Goal: Information Seeking & Learning: Learn about a topic

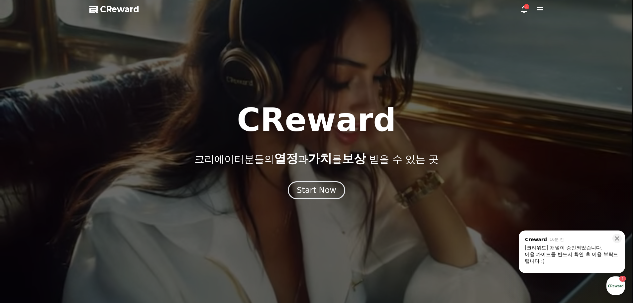
click at [525, 7] on div "3" at bounding box center [526, 6] width 5 height 5
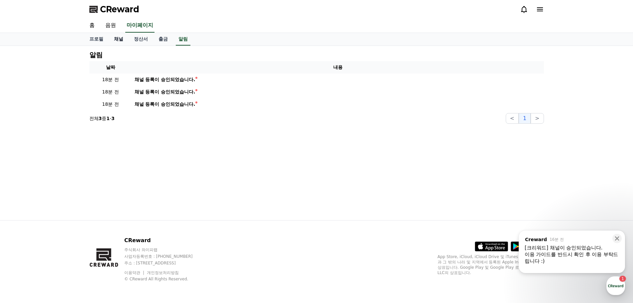
click at [120, 38] on link "채널" at bounding box center [119, 39] width 20 height 13
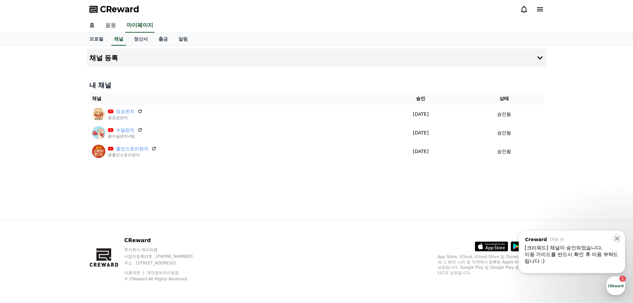
click at [114, 23] on link "음원" at bounding box center [110, 26] width 21 height 14
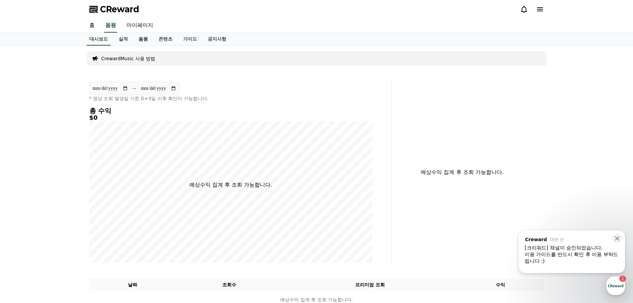
click at [138, 41] on link "음원" at bounding box center [143, 39] width 20 height 13
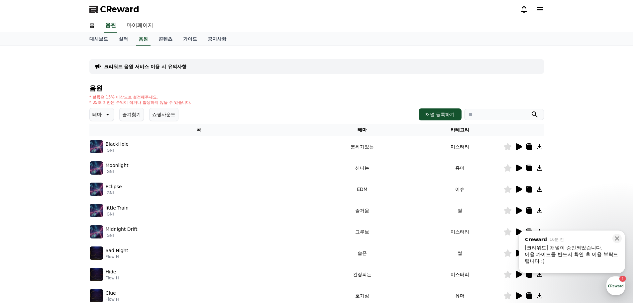
click at [112, 150] on p "IGNI" at bounding box center [117, 150] width 23 height 5
click at [519, 145] on icon at bounding box center [519, 146] width 6 height 7
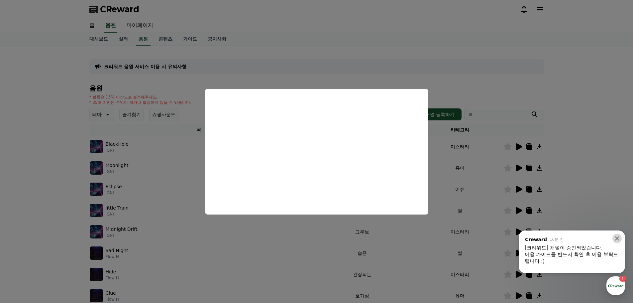
click at [621, 236] on button at bounding box center [617, 238] width 9 height 9
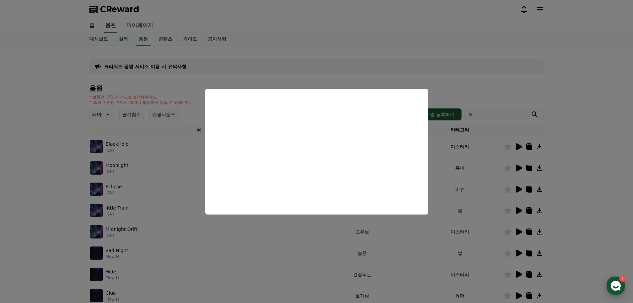
click at [622, 287] on div "button" at bounding box center [616, 285] width 19 height 19
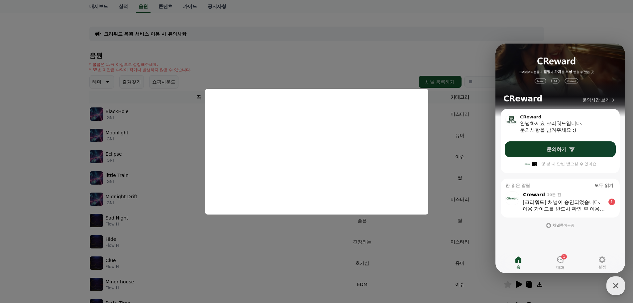
scroll to position [33, 0]
click at [478, 27] on button "close modal" at bounding box center [316, 151] width 633 height 303
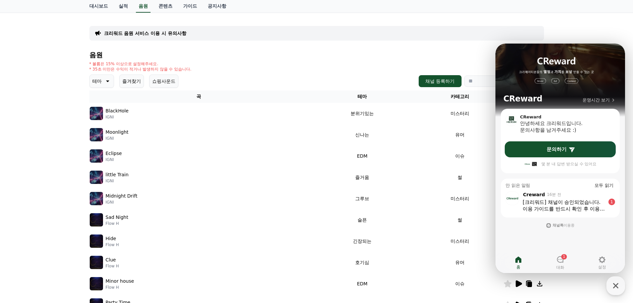
click at [261, 163] on td "Eclipse IGNI" at bounding box center [198, 155] width 219 height 21
click at [621, 288] on icon "button" at bounding box center [616, 286] width 12 height 12
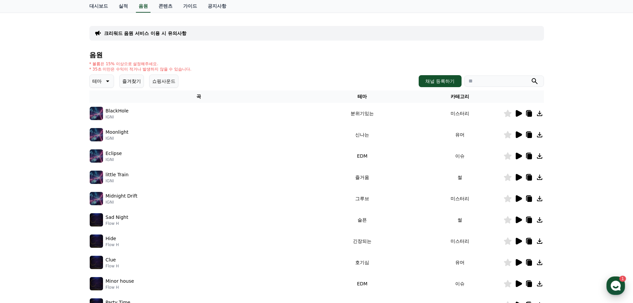
click at [621, 288] on icon "button" at bounding box center [616, 286] width 12 height 12
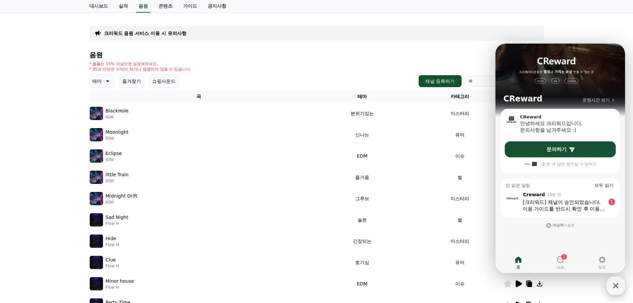
click at [614, 284] on icon "button" at bounding box center [616, 286] width 12 height 12
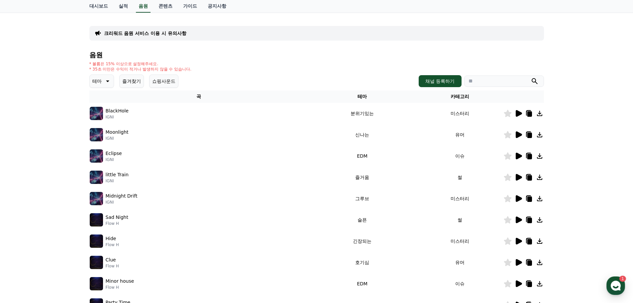
click at [517, 135] on icon at bounding box center [519, 134] width 6 height 7
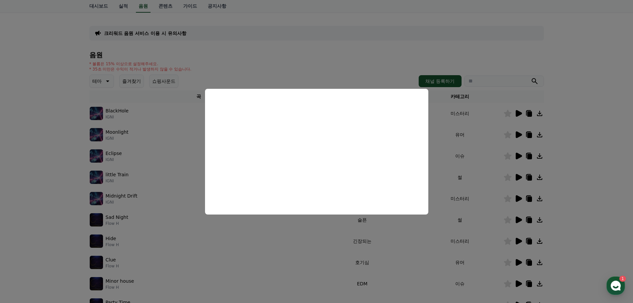
click at [300, 253] on button "close modal" at bounding box center [316, 151] width 633 height 303
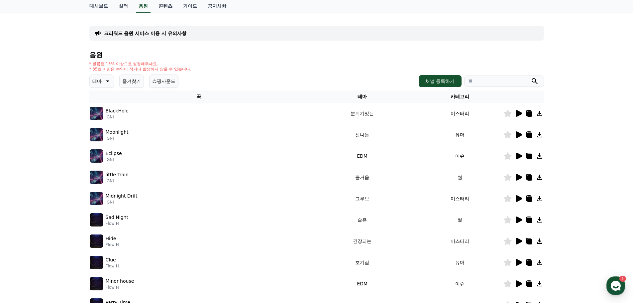
click at [481, 85] on input "search" at bounding box center [505, 80] width 80 height 11
type input "*"
type input "****"
click at [531, 77] on button "submit" at bounding box center [535, 81] width 8 height 8
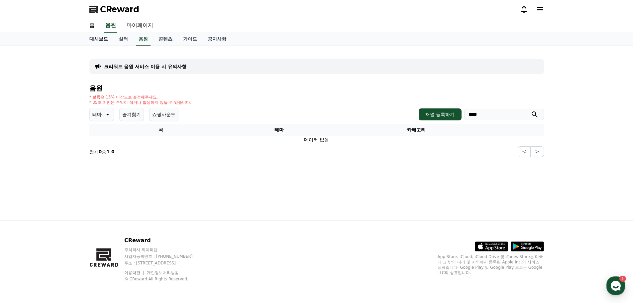
click at [90, 27] on link "홈" at bounding box center [92, 26] width 16 height 14
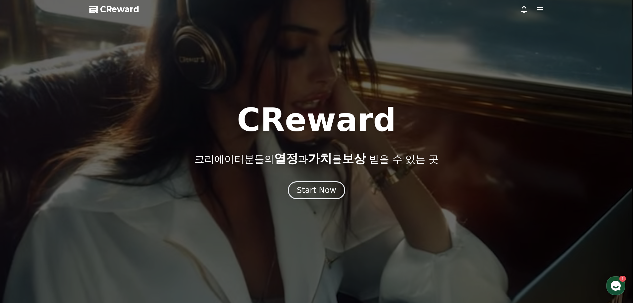
click at [114, 8] on span "CReward" at bounding box center [119, 9] width 39 height 11
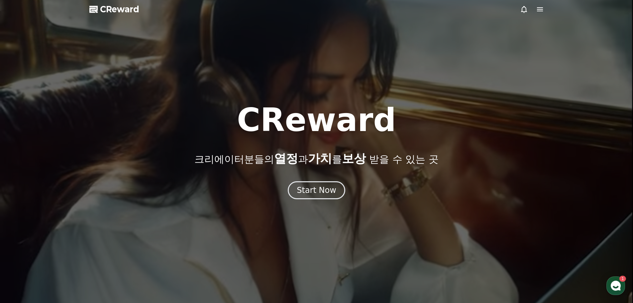
click at [540, 12] on icon at bounding box center [540, 9] width 8 height 8
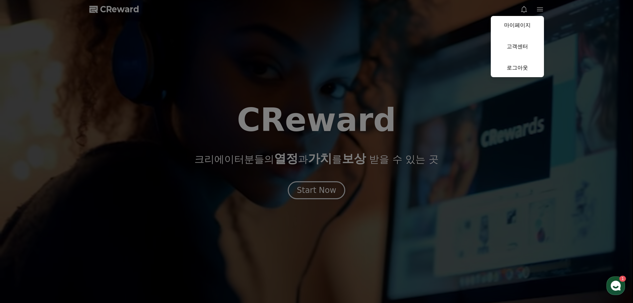
click at [369, 79] on button "close" at bounding box center [316, 151] width 633 height 303
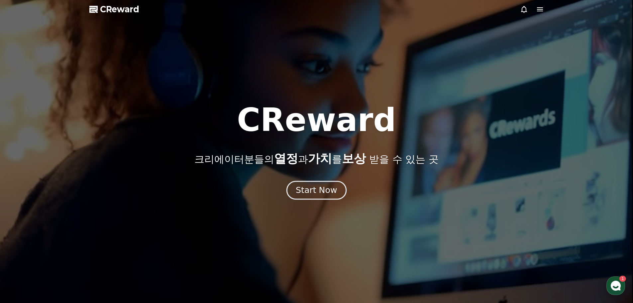
click at [325, 189] on div "Start Now" at bounding box center [316, 190] width 41 height 11
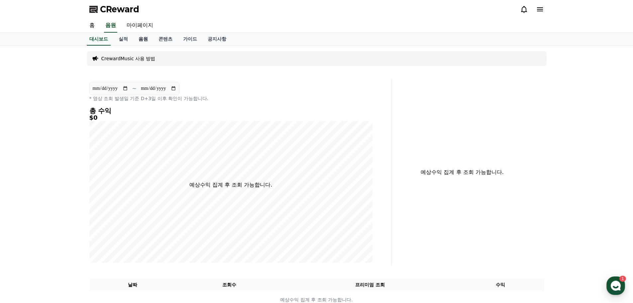
click at [137, 35] on link "음원" at bounding box center [143, 39] width 20 height 13
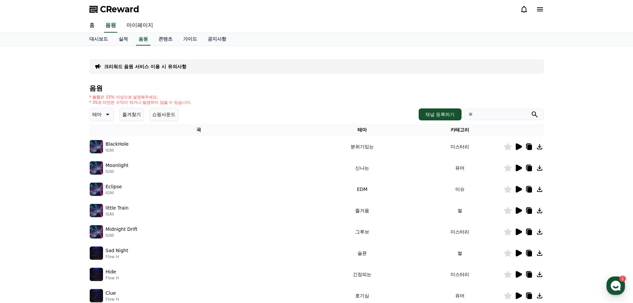
click at [106, 117] on icon at bounding box center [107, 114] width 8 height 8
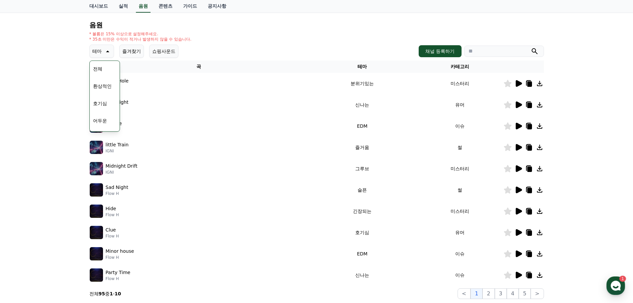
scroll to position [67, 0]
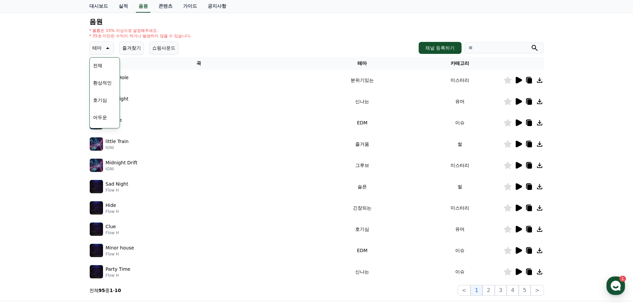
click at [517, 210] on icon at bounding box center [519, 208] width 6 height 7
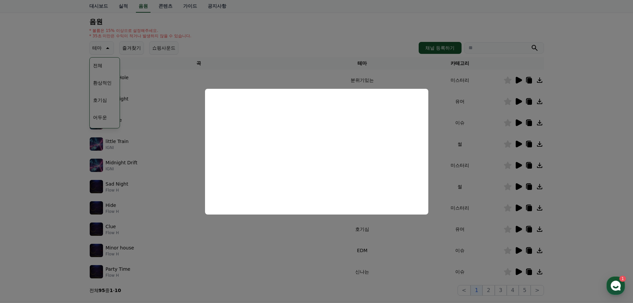
click at [584, 115] on button "close modal" at bounding box center [316, 151] width 633 height 303
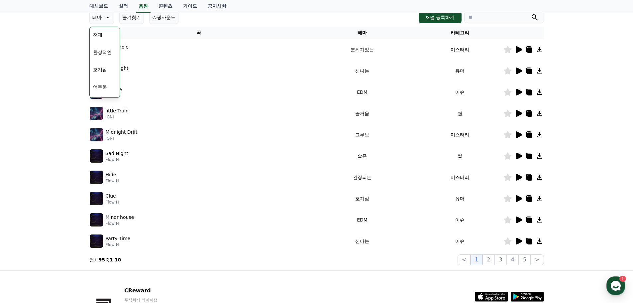
scroll to position [100, 0]
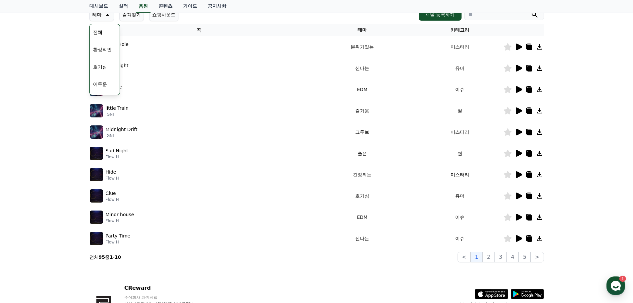
click at [520, 239] on icon at bounding box center [519, 238] width 6 height 7
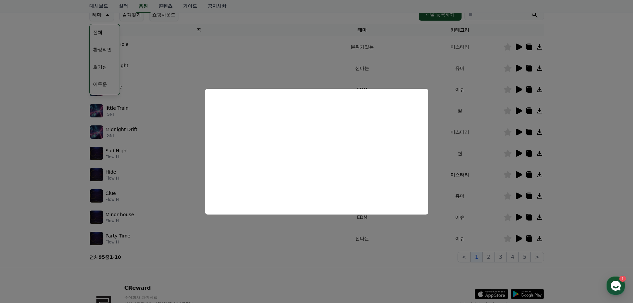
click at [403, 253] on button "close modal" at bounding box center [316, 151] width 633 height 303
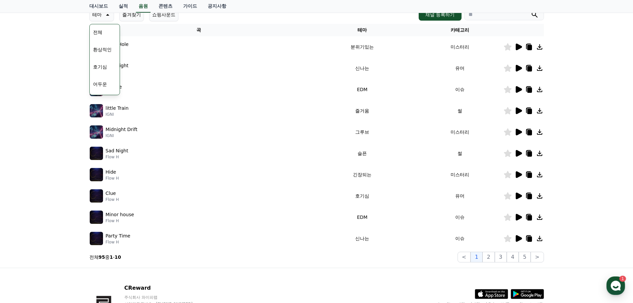
click at [518, 216] on icon at bounding box center [519, 217] width 6 height 7
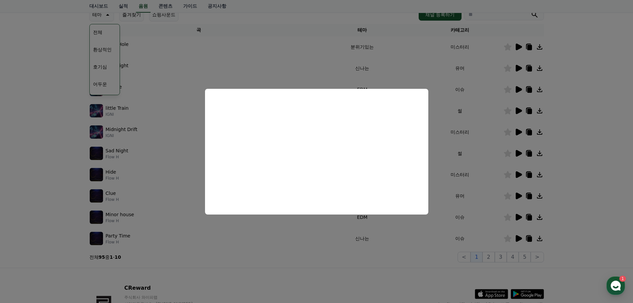
click at [396, 260] on button "close modal" at bounding box center [316, 151] width 633 height 303
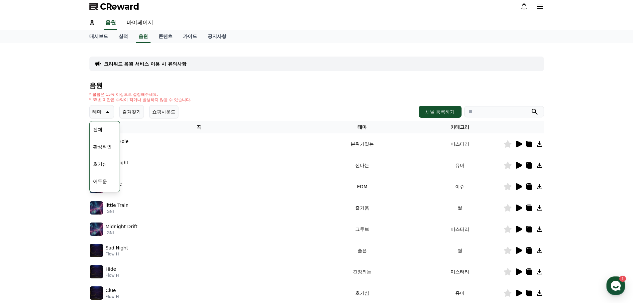
scroll to position [0, 0]
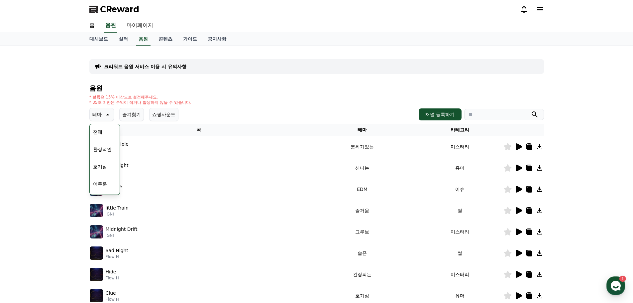
click at [164, 116] on button "쇼핑사운드" at bounding box center [163, 114] width 29 height 13
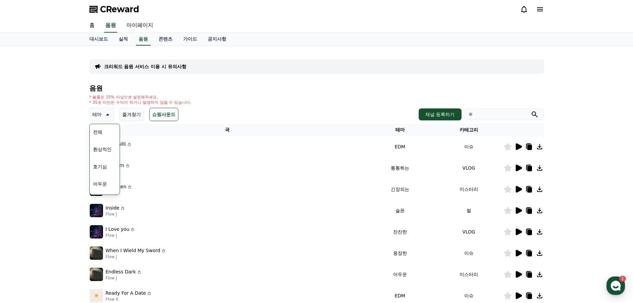
click at [30, 135] on div "크리워드 음원 서비스 이용 시 유의사항 음원 * 볼륨은 15% 이상으로 설정해주세요. * 35초 미만은 수익이 적거나 발생하지 않을 수 있습니…" at bounding box center [316, 207] width 633 height 322
click at [106, 188] on div "전체 환상적인 호기심 어두운 밝은 통통튀는 신나는 반전 웅장한 드라마틱 즐거움 분위기있는 EDM 그루브 슬픈 잔잔한 귀여운 감동적인 긴장되는 …" at bounding box center [104, 229] width 29 height 343
click at [95, 187] on button "반전" at bounding box center [97, 186] width 15 height 15
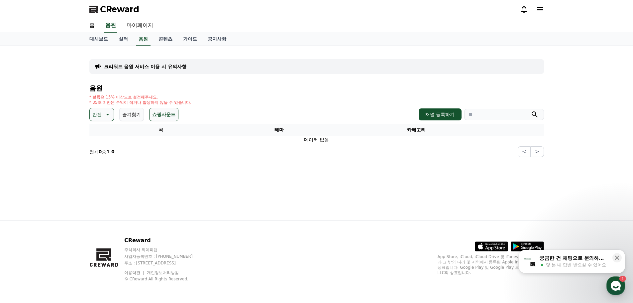
click at [108, 113] on icon at bounding box center [107, 114] width 8 height 8
click at [108, 155] on button "드라마틱" at bounding box center [102, 154] width 24 height 15
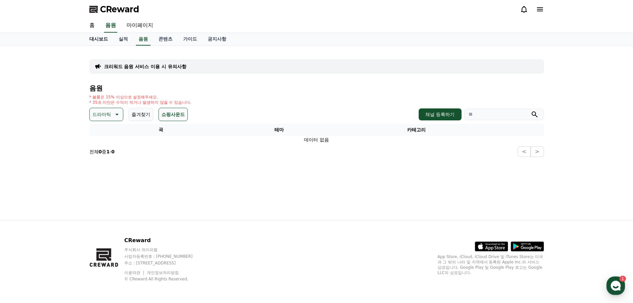
click at [97, 40] on link "대시보드" at bounding box center [98, 39] width 29 height 13
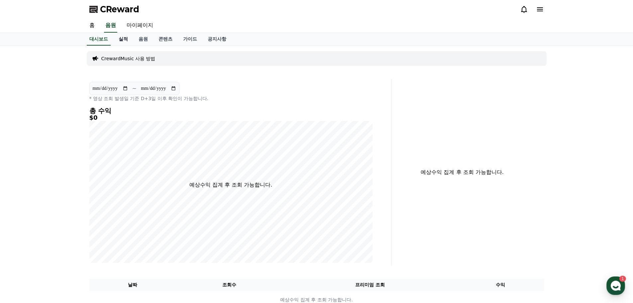
click at [124, 40] on link "실적" at bounding box center [123, 39] width 20 height 13
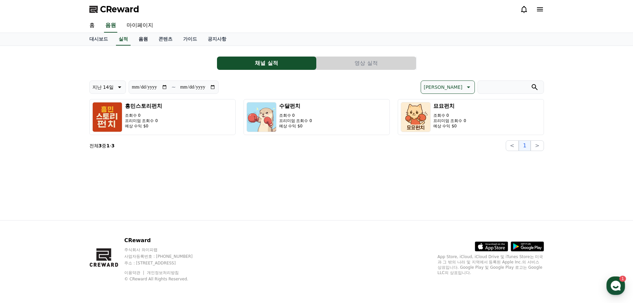
click at [145, 41] on link "음원" at bounding box center [143, 39] width 20 height 13
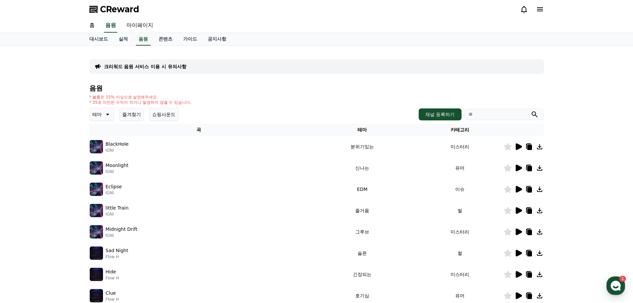
click at [106, 113] on icon at bounding box center [107, 114] width 8 height 8
click at [109, 153] on button "분위기있는" at bounding box center [104, 156] width 29 height 15
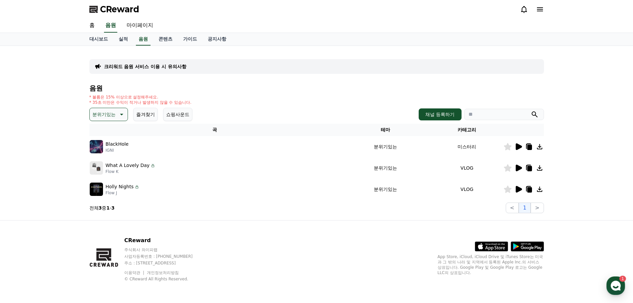
click at [520, 168] on icon at bounding box center [519, 168] width 6 height 7
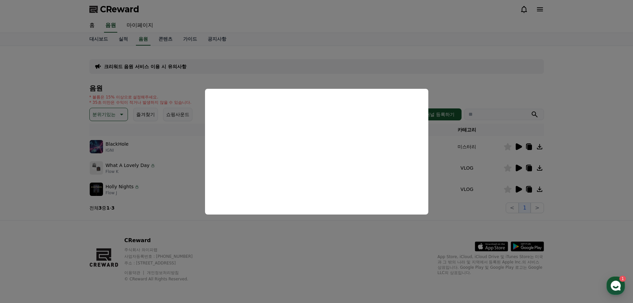
drag, startPoint x: 459, startPoint y: 200, endPoint x: 481, endPoint y: 196, distance: 22.3
click at [459, 200] on button "close modal" at bounding box center [316, 151] width 633 height 303
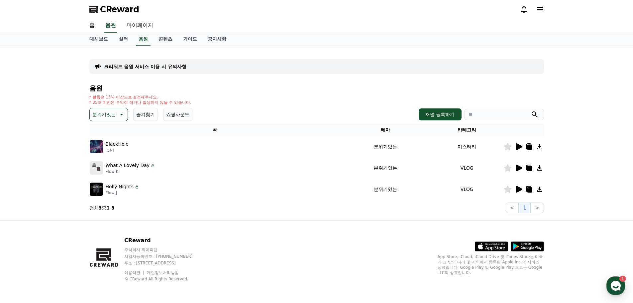
click at [517, 189] on icon at bounding box center [519, 189] width 6 height 7
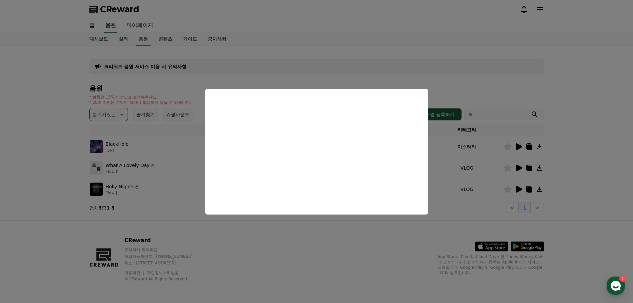
click at [451, 200] on button "close modal" at bounding box center [316, 151] width 633 height 303
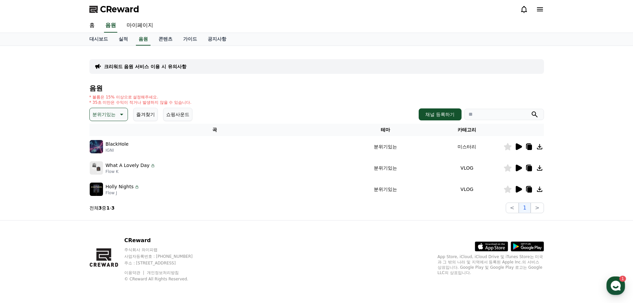
click at [518, 148] on icon at bounding box center [519, 146] width 6 height 7
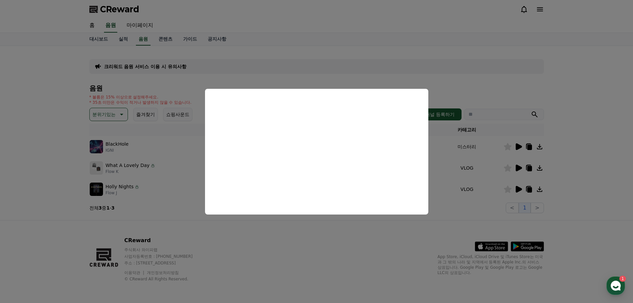
click at [359, 243] on button "close modal" at bounding box center [316, 151] width 633 height 303
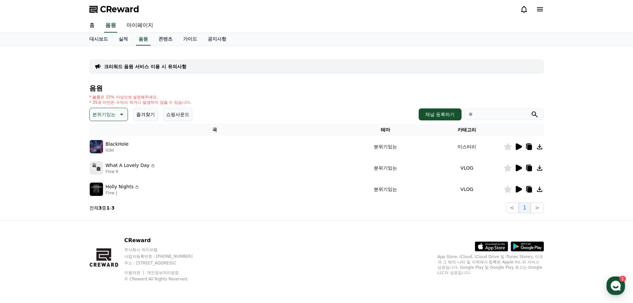
click at [527, 148] on icon at bounding box center [529, 147] width 8 height 8
click at [616, 287] on icon "button" at bounding box center [616, 286] width 12 height 12
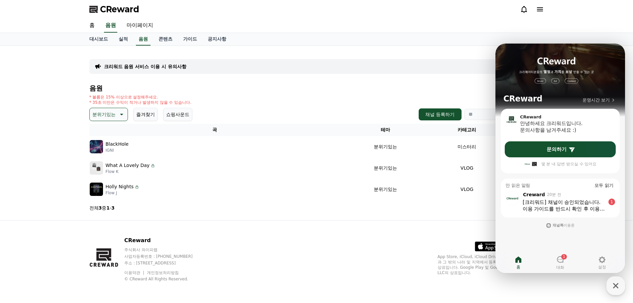
click at [395, 257] on div "CReward 주식회사 와이피랩 사업자등록번호 : 655-81-03655 주소 : 경기도 김포시 양촌읍 양곡로 495, 3층 305-비이16호…" at bounding box center [317, 261] width 466 height 82
click at [474, 35] on div "대시보드 실적 음원 콘텐츠 가이드 공지사항" at bounding box center [317, 39] width 466 height 13
click at [337, 37] on div "대시보드 실적 음원 콘텐츠 가이드 공지사항" at bounding box center [317, 39] width 466 height 13
